Goal: Task Accomplishment & Management: Complete application form

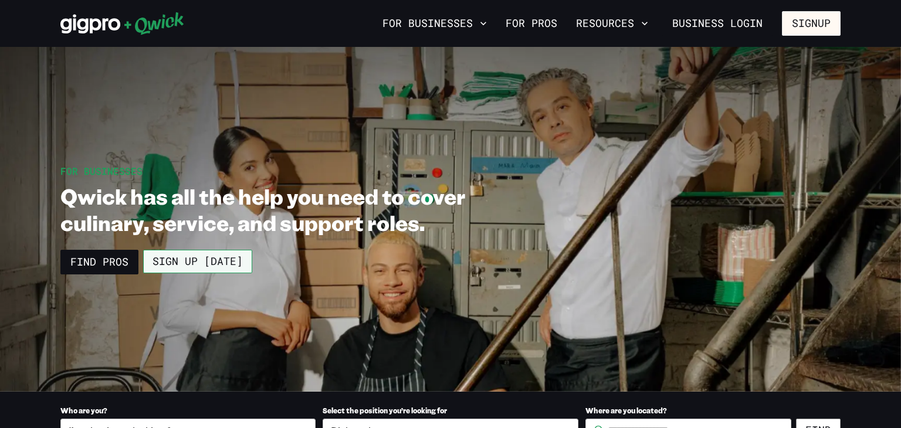
click at [153, 259] on link "Sign up [DATE]" at bounding box center [197, 261] width 109 height 23
click at [525, 19] on link "For Pros" at bounding box center [531, 23] width 61 height 20
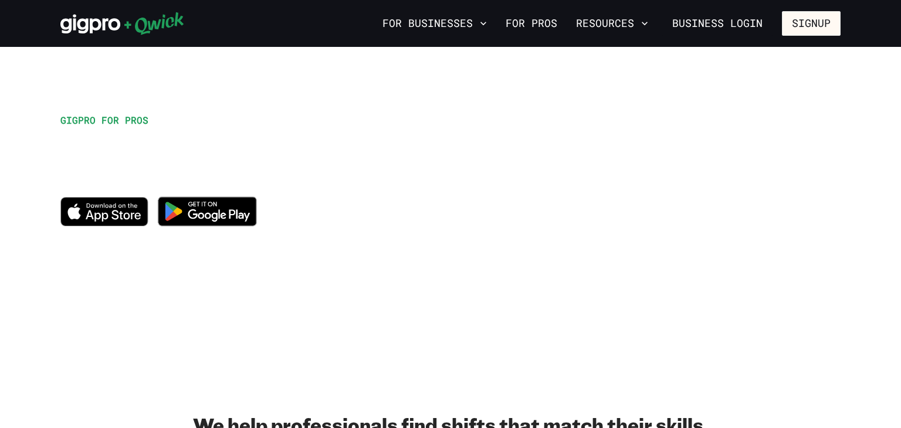
scroll to position [52, 0]
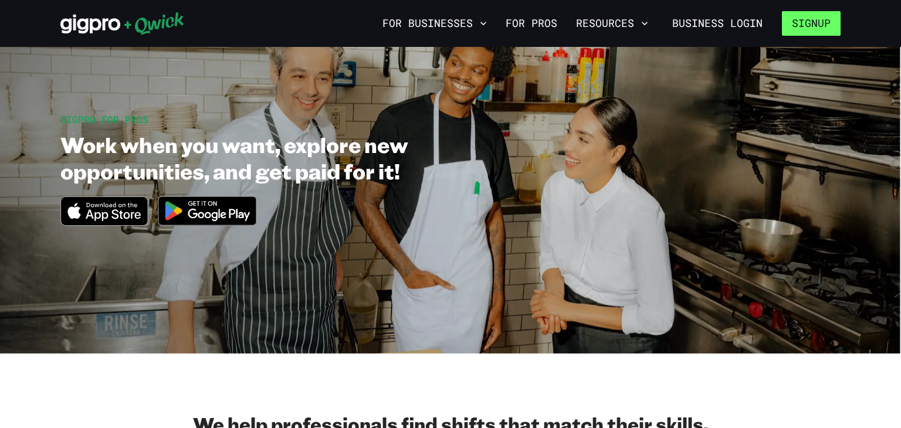
click at [820, 21] on button "Signup" at bounding box center [811, 23] width 59 height 25
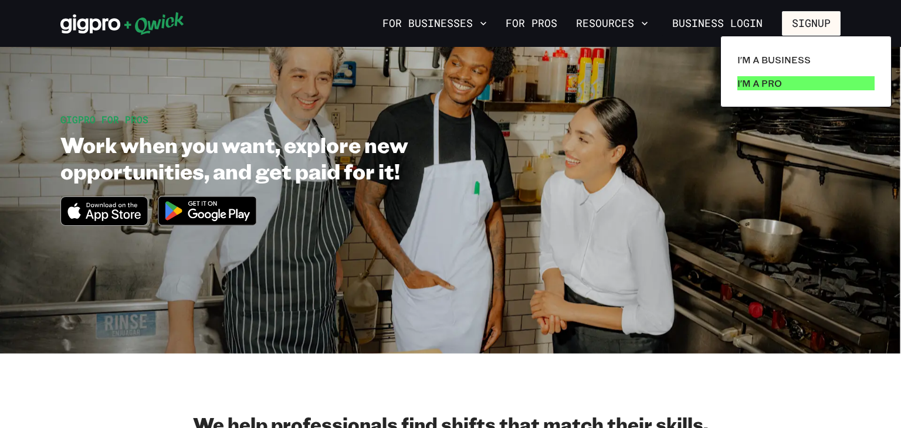
click at [802, 86] on link "I'm a Pro" at bounding box center [806, 83] width 147 height 23
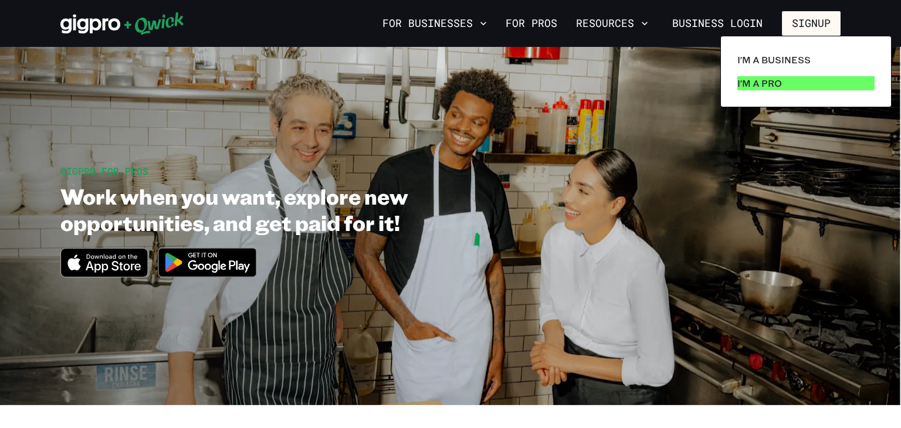
click at [802, 86] on link "I'm a Pro" at bounding box center [806, 83] width 147 height 23
click at [202, 261] on div at bounding box center [450, 214] width 901 height 428
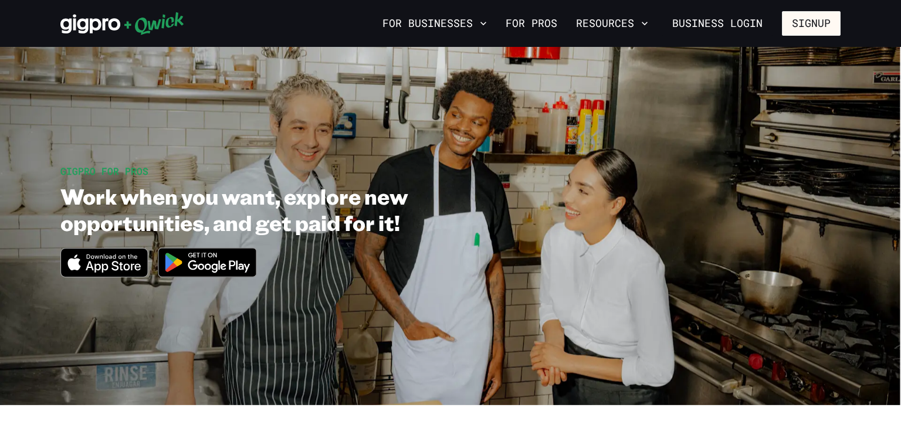
click at [202, 261] on img at bounding box center [208, 263] width 114 height 44
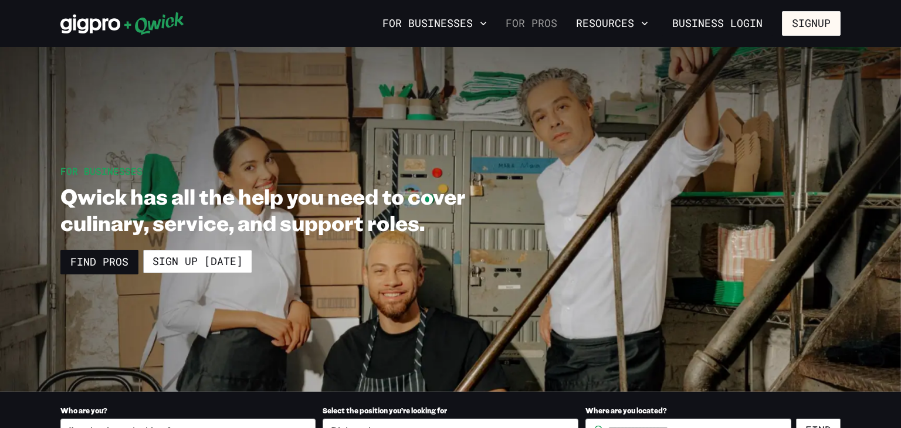
click at [525, 26] on link "For Pros" at bounding box center [531, 23] width 61 height 20
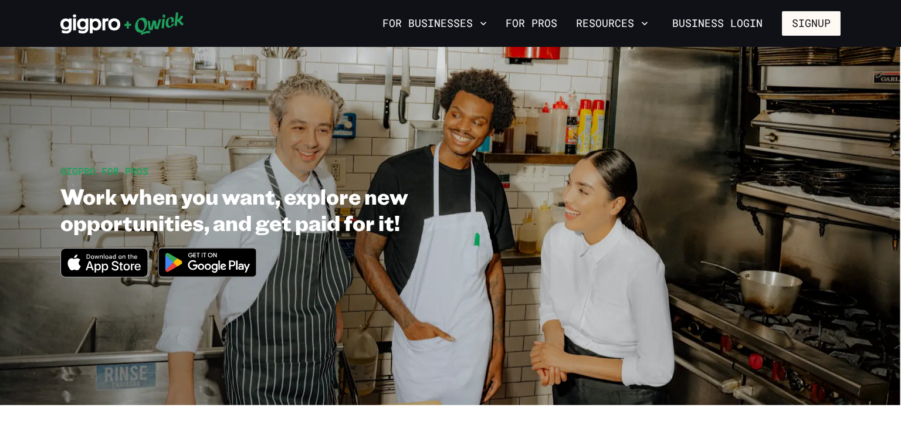
click at [525, 26] on link "For Pros" at bounding box center [531, 23] width 61 height 20
click at [611, 25] on button "Resources" at bounding box center [613, 23] width 82 height 20
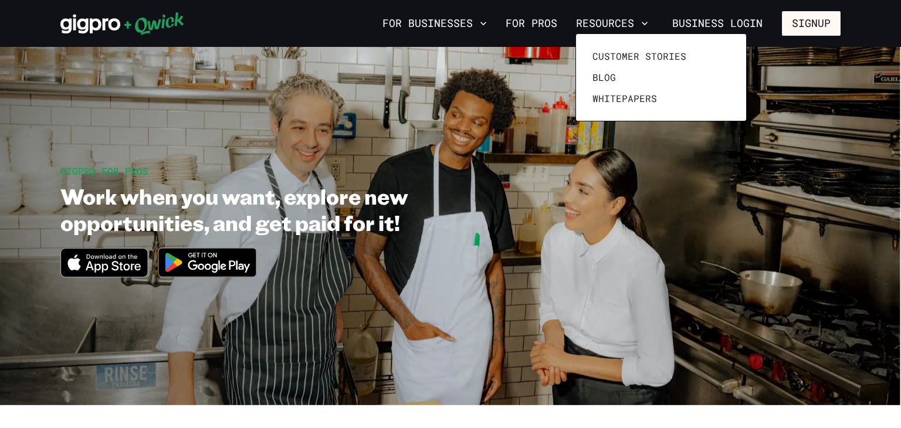
click at [536, 22] on div at bounding box center [450, 214] width 901 height 428
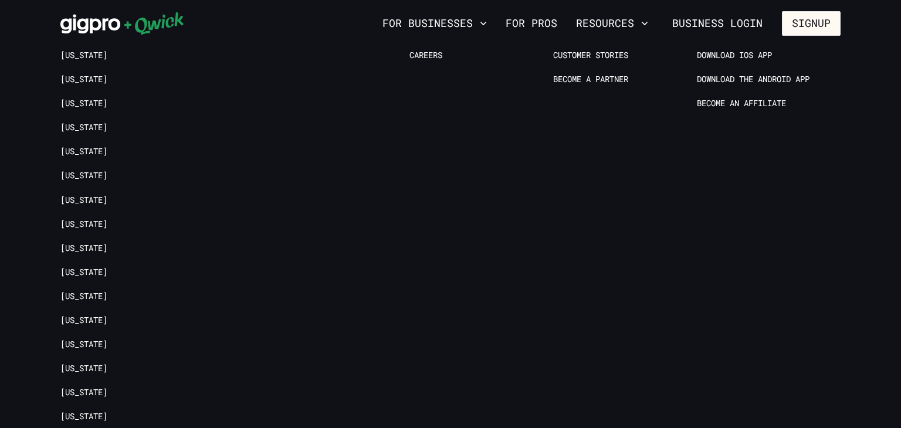
scroll to position [2393, 0]
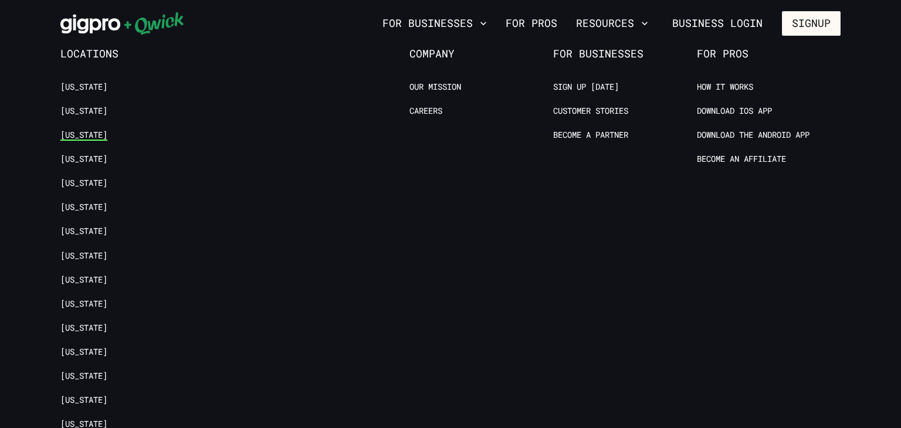
click at [76, 130] on link "[US_STATE]" at bounding box center [83, 135] width 47 height 11
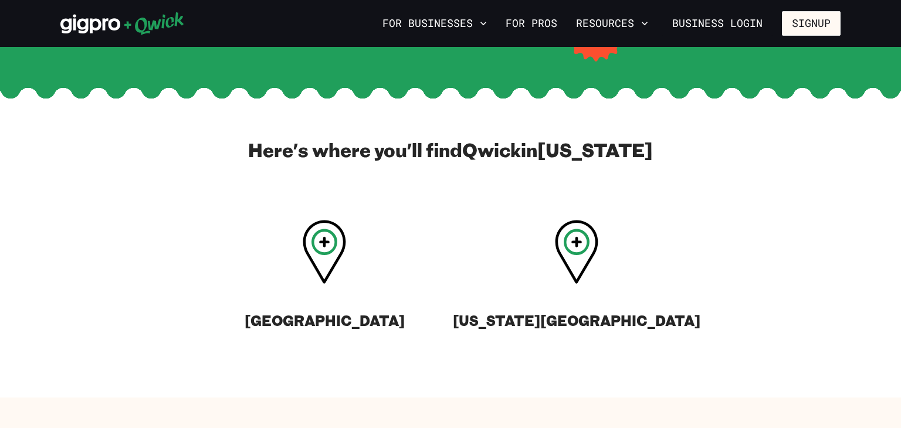
scroll to position [315, 0]
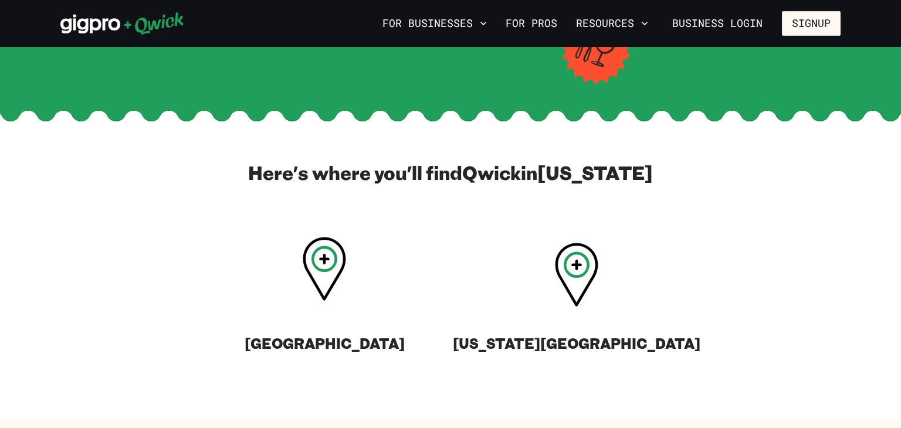
click at [321, 264] on icon at bounding box center [324, 259] width 11 height 11
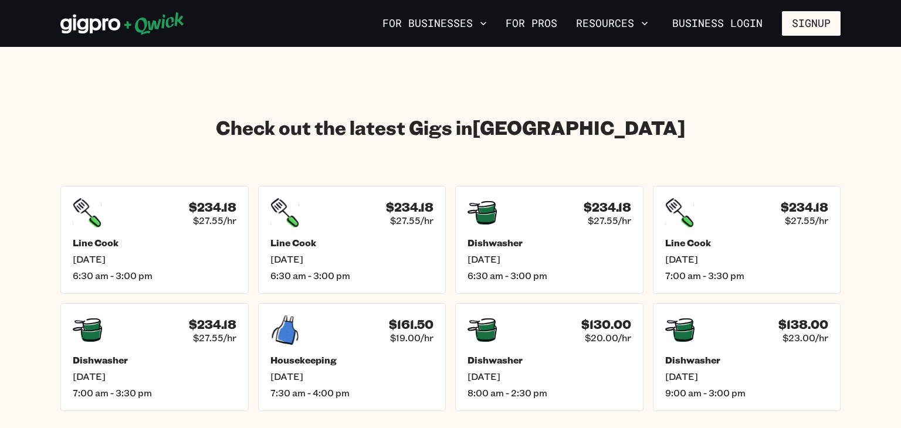
scroll to position [1596, 0]
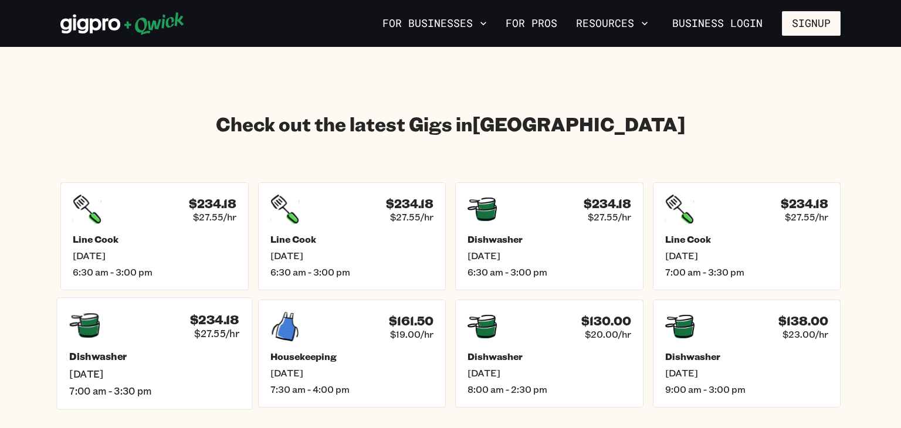
click at [146, 333] on div "$234.18 $27.55/hr Dishwasher [DATE] 7:00 am - 3:30 pm" at bounding box center [154, 354] width 195 height 112
click at [143, 351] on h5 "Dishwasher" at bounding box center [154, 357] width 170 height 12
click at [139, 368] on span "[DATE]" at bounding box center [154, 374] width 170 height 12
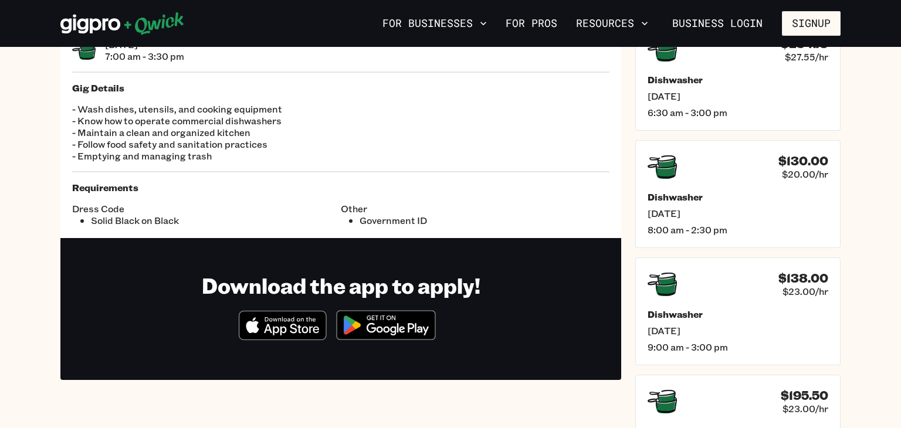
scroll to position [86, 0]
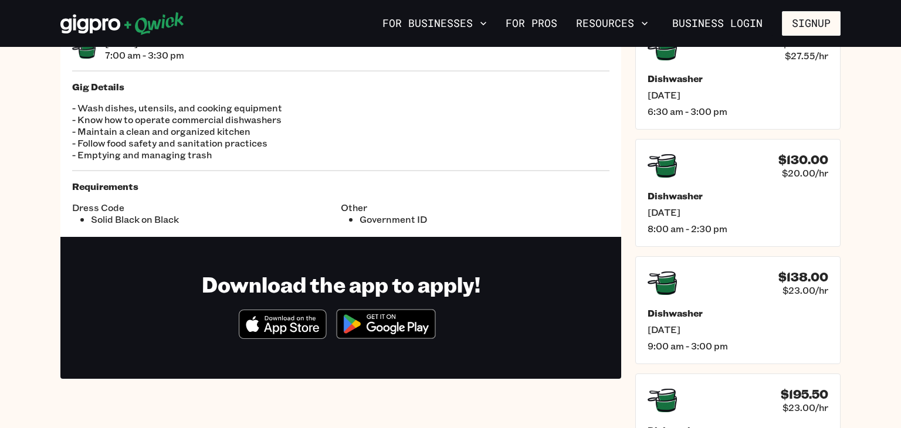
click at [396, 317] on img at bounding box center [386, 324] width 114 height 44
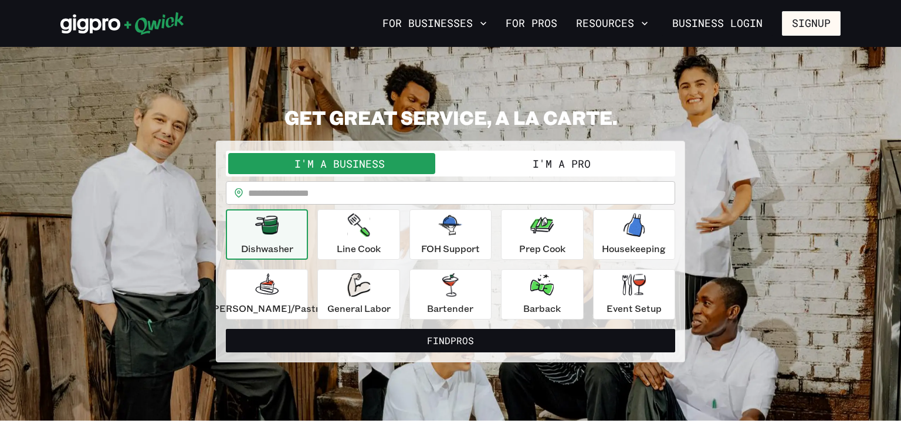
click at [508, 162] on button "I'm a Pro" at bounding box center [562, 163] width 222 height 21
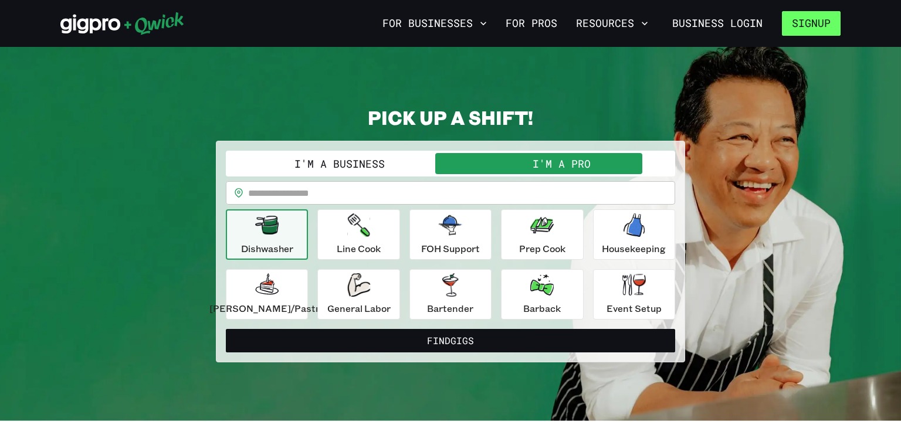
click at [800, 21] on button "Signup" at bounding box center [811, 23] width 59 height 25
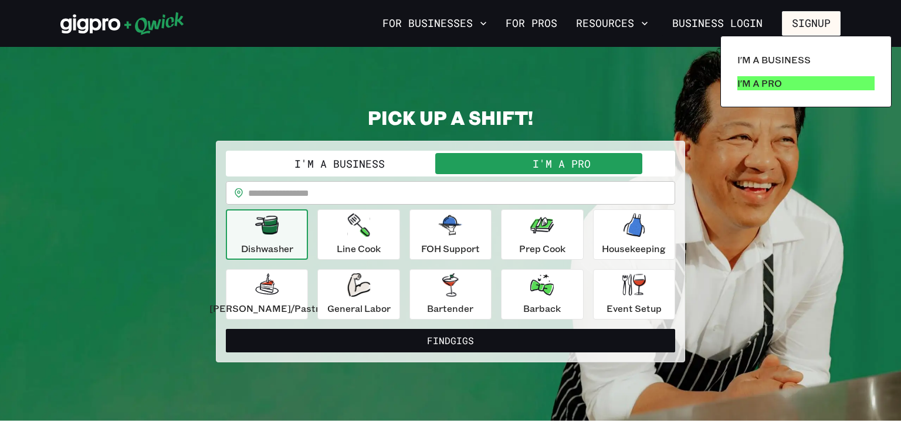
click at [791, 79] on link "I'm a Pro" at bounding box center [806, 83] width 147 height 23
